Goal: Use online tool/utility: Utilize a website feature to perform a specific function

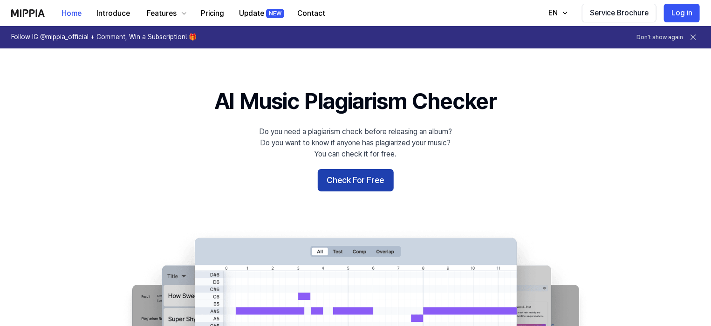
click at [361, 182] on button "Check For Free" at bounding box center [356, 180] width 76 height 22
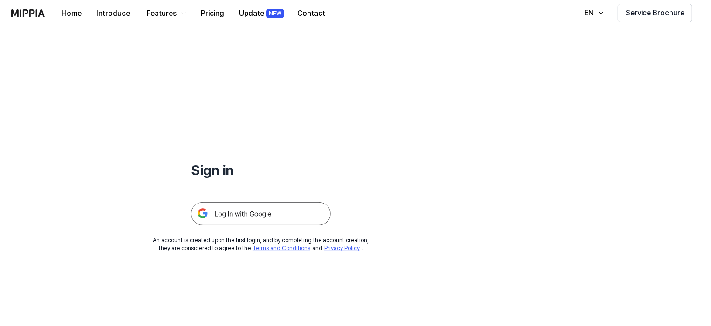
click at [277, 209] on img at bounding box center [261, 213] width 140 height 23
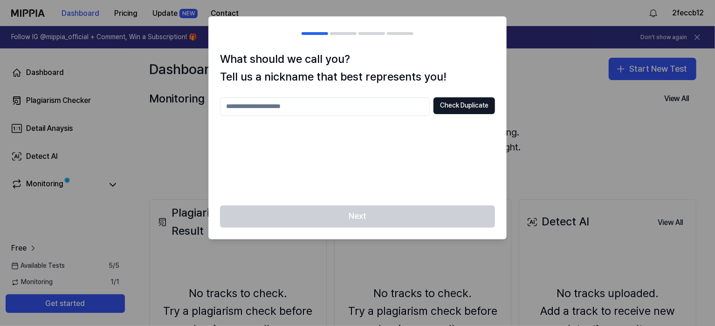
click at [365, 110] on input "text" at bounding box center [325, 106] width 210 height 19
type input "*"
type input "********"
click at [477, 110] on button "Check Duplicate" at bounding box center [465, 105] width 62 height 17
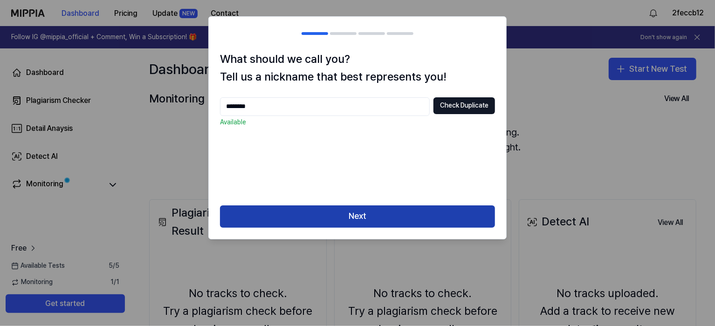
click at [406, 213] on button "Next" at bounding box center [357, 217] width 275 height 22
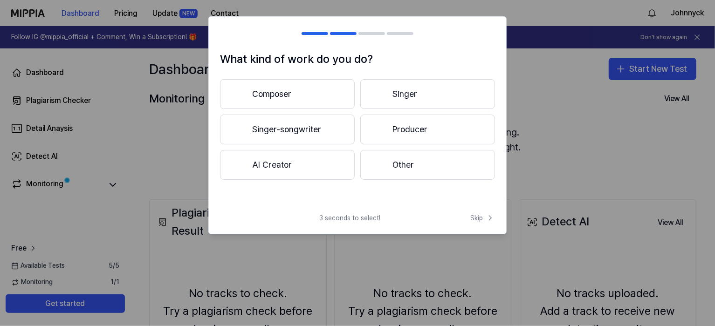
click at [421, 170] on button "Other" at bounding box center [427, 165] width 135 height 30
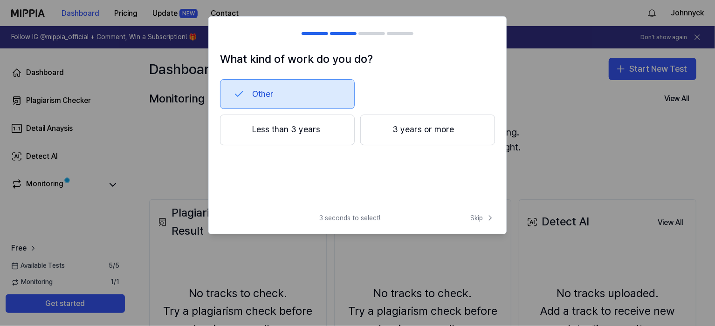
click at [328, 138] on button "Less than 3 years" at bounding box center [287, 130] width 135 height 31
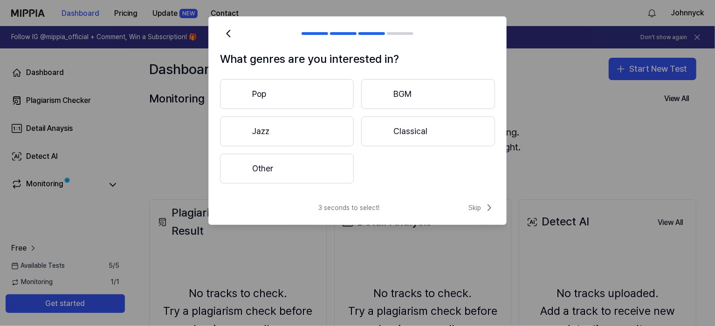
click at [340, 172] on button "Other" at bounding box center [287, 169] width 134 height 30
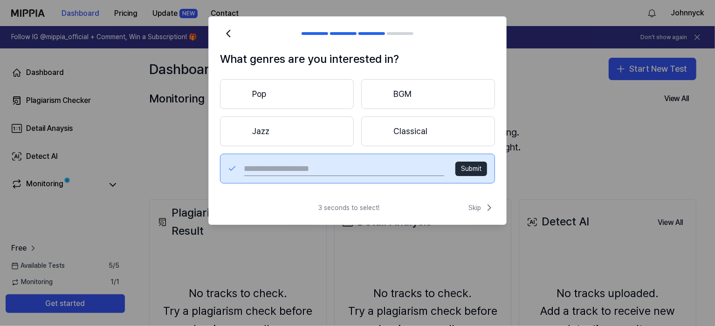
click at [316, 99] on button "Pop" at bounding box center [287, 94] width 134 height 30
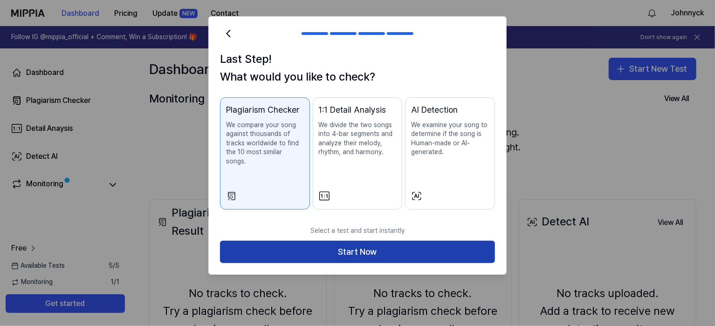
click at [392, 245] on button "Start Now" at bounding box center [357, 252] width 275 height 22
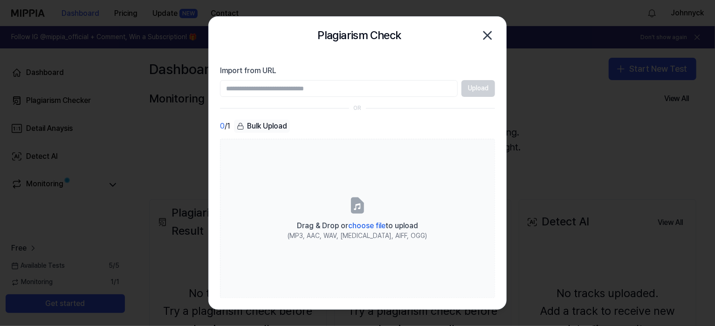
paste input "**********"
type input "**********"
click at [471, 87] on button "Upload" at bounding box center [479, 88] width 34 height 17
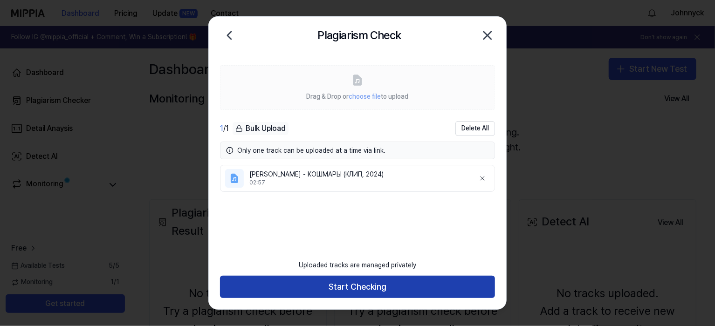
click at [407, 286] on button "Start Checking" at bounding box center [357, 287] width 275 height 22
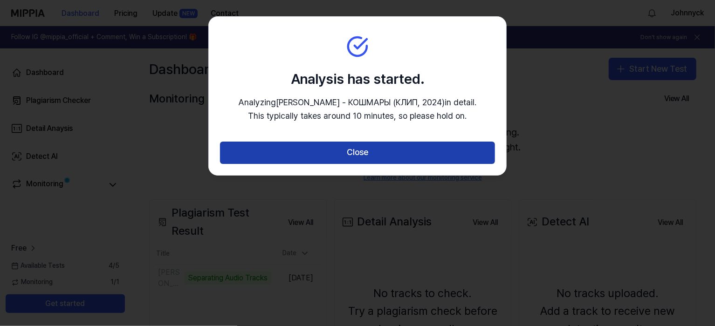
click at [394, 152] on button "Close" at bounding box center [357, 153] width 275 height 22
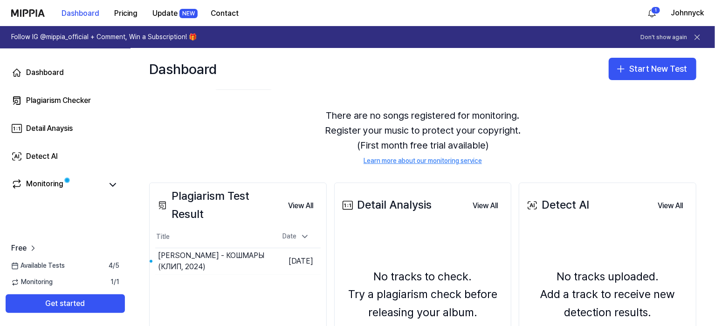
scroll to position [47, 0]
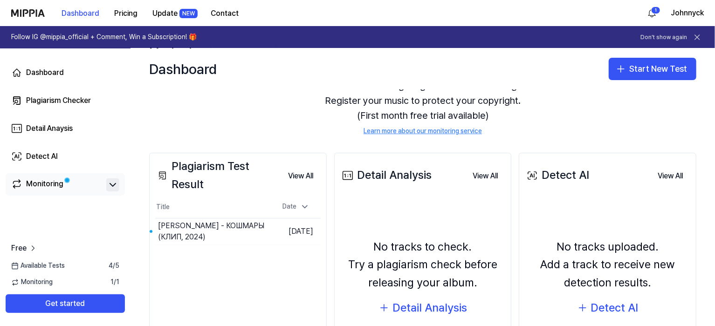
click at [115, 184] on icon at bounding box center [113, 185] width 6 height 3
click at [117, 187] on icon at bounding box center [112, 184] width 11 height 11
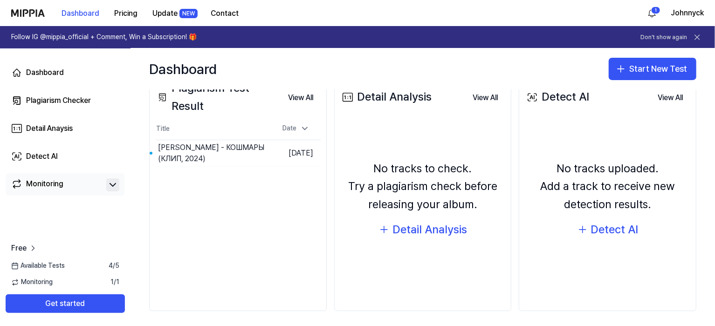
scroll to position [128, 0]
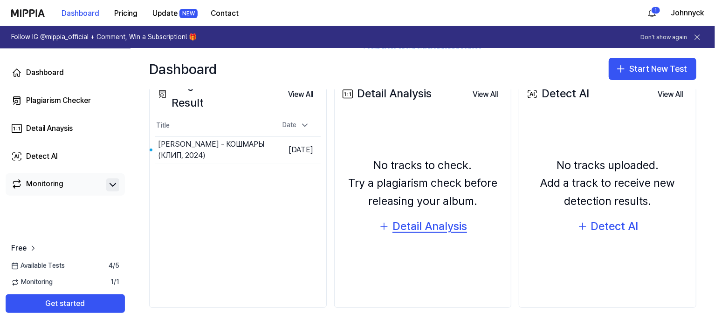
click at [395, 223] on div "Detail Analysis" at bounding box center [430, 227] width 75 height 18
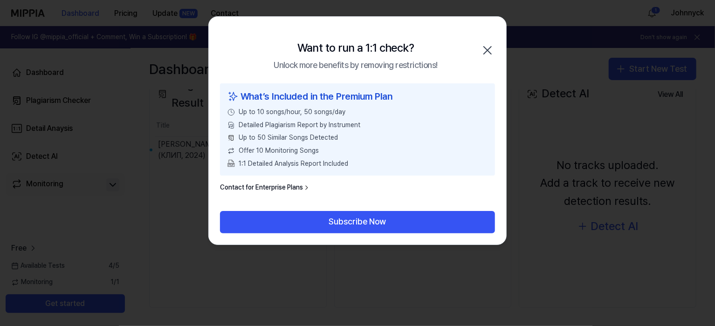
click at [489, 51] on icon "button" at bounding box center [487, 50] width 15 height 15
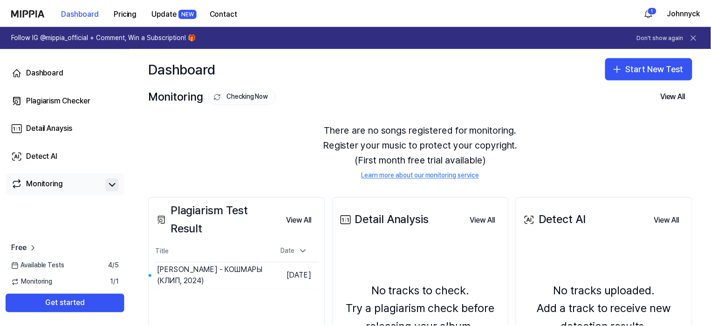
scroll to position [0, 0]
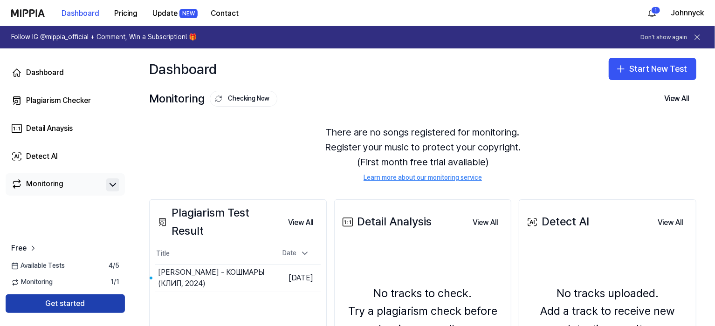
click at [96, 304] on button "Get started" at bounding box center [65, 304] width 119 height 19
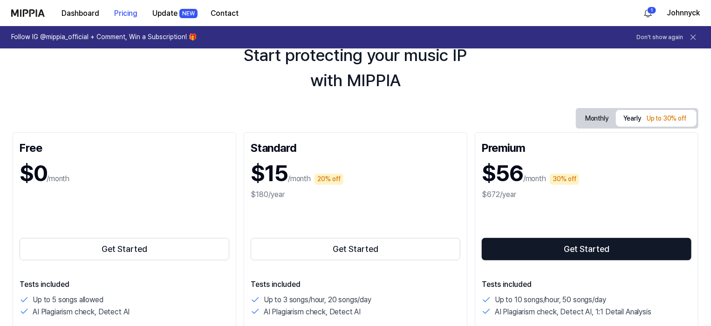
scroll to position [47, 0]
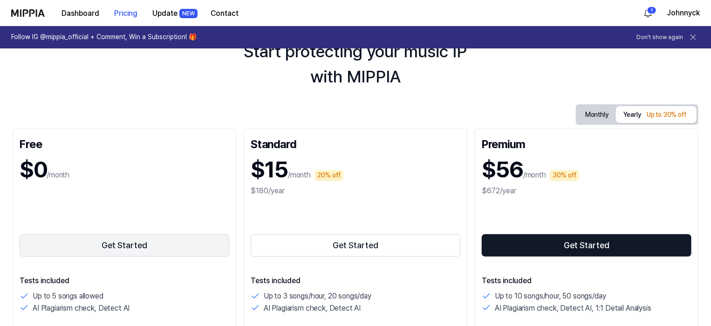
click at [158, 245] on button "Get Started" at bounding box center [125, 245] width 210 height 22
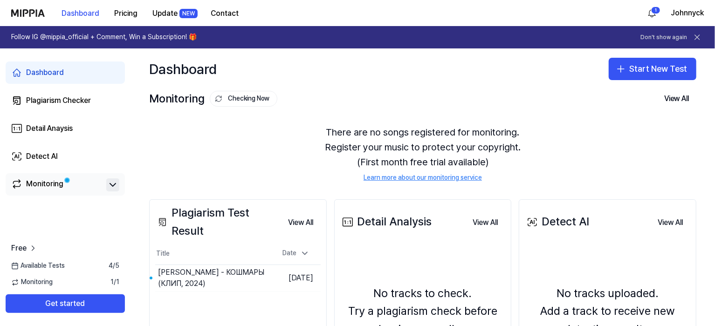
click at [106, 183] on div "Monitoring" at bounding box center [65, 185] width 108 height 13
click at [113, 185] on icon at bounding box center [112, 184] width 11 height 11
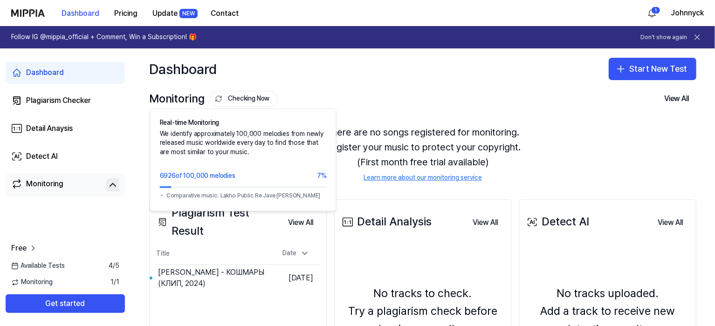
click at [227, 99] on button "Checking Now" at bounding box center [244, 99] width 68 height 16
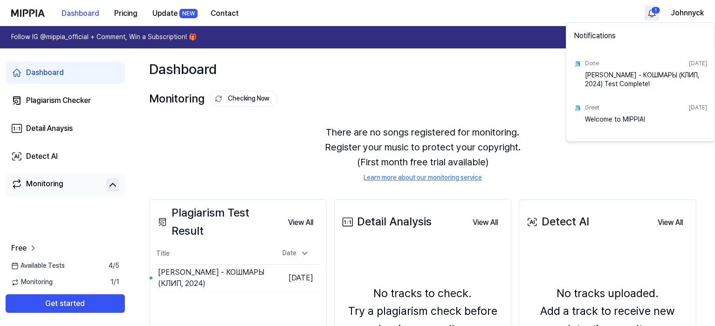
click at [653, 10] on html "TRANSLATE with x ** English Arabic Hebrew Polish Bulgarian Hindi Portuguese Cat…" at bounding box center [357, 163] width 715 height 326
click at [495, 77] on html "TRANSLATE with x ** English Arabic Hebrew Polish Bulgarian Hindi Portuguese Cat…" at bounding box center [357, 163] width 715 height 326
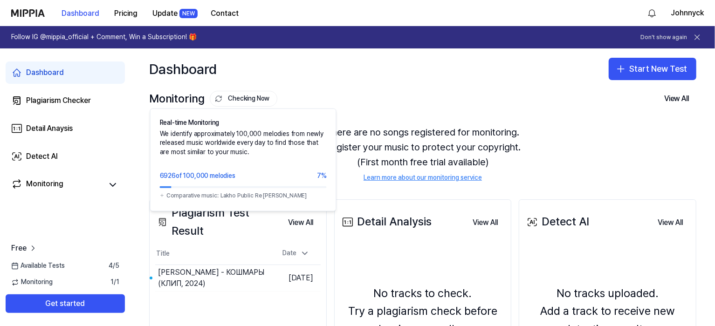
click at [248, 99] on button "Checking Now" at bounding box center [244, 99] width 68 height 16
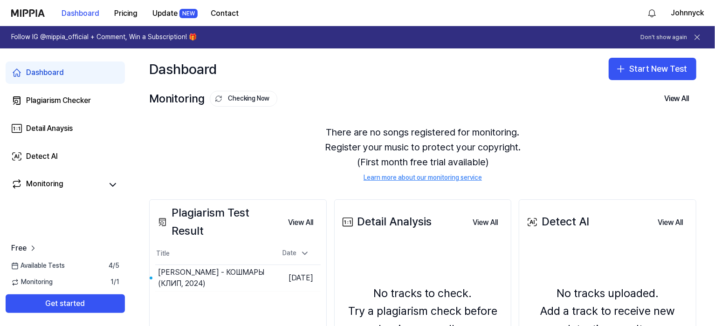
click at [248, 99] on button "Checking Now" at bounding box center [244, 99] width 68 height 16
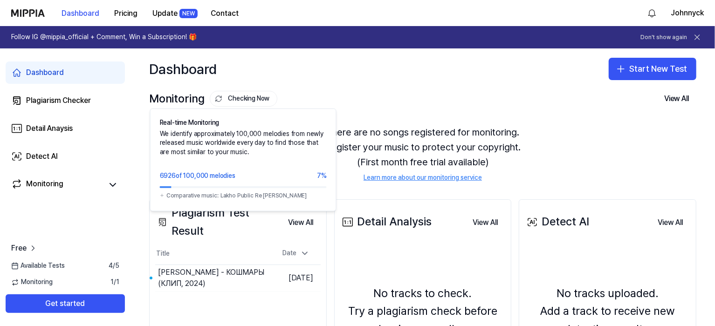
click at [215, 99] on icon at bounding box center [218, 98] width 7 height 7
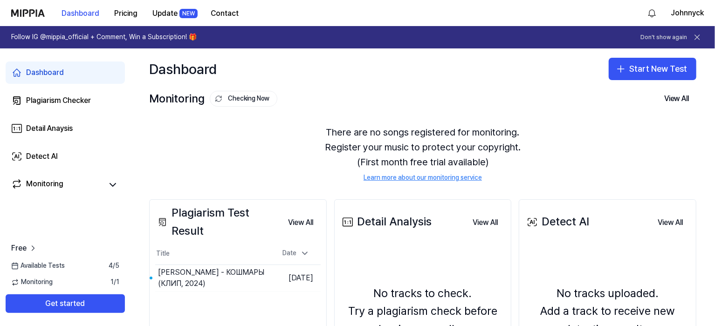
click at [215, 99] on icon at bounding box center [218, 98] width 7 height 7
